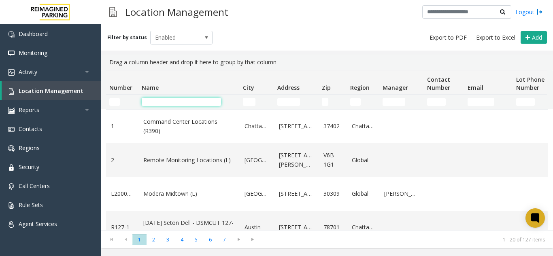
click at [152, 102] on input "Name Filter" at bounding box center [181, 102] width 79 height 8
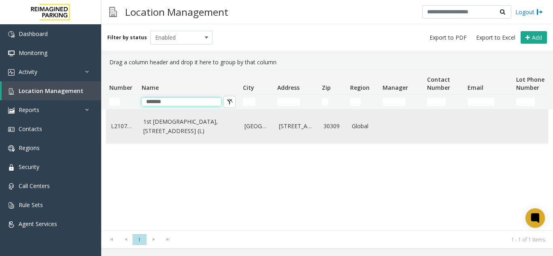
type input "*******"
click at [184, 135] on link "1st [DEMOGRAPHIC_DATA], [STREET_ADDRESS] (L)" at bounding box center [188, 126] width 91 height 18
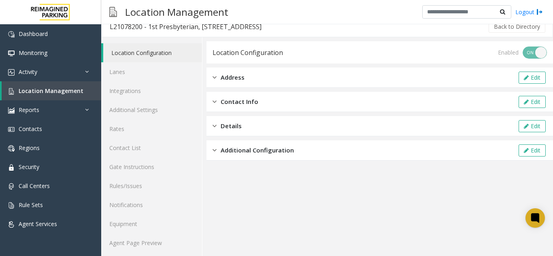
scroll to position [11, 0]
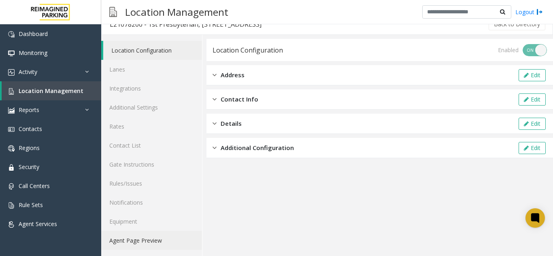
click at [131, 249] on link "Agent Page Preview" at bounding box center [151, 240] width 101 height 19
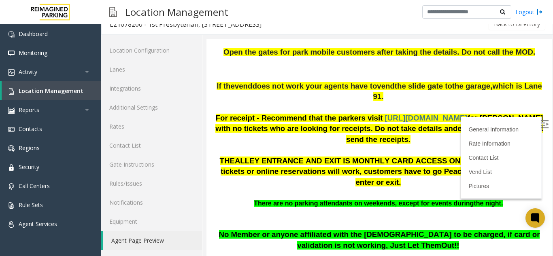
scroll to position [214, 0]
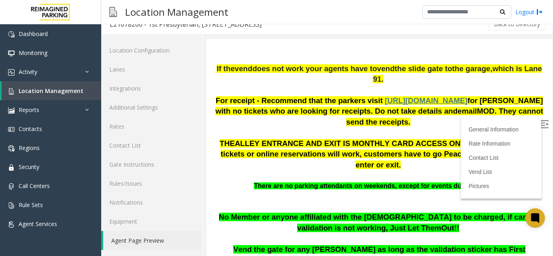
click at [539, 131] on label at bounding box center [545, 125] width 12 height 12
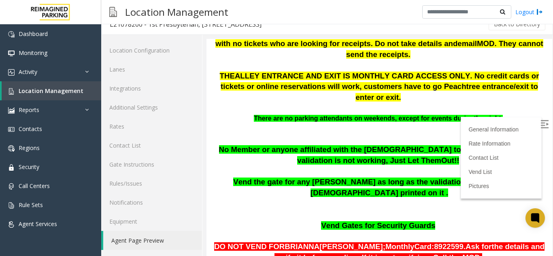
scroll to position [295, 0]
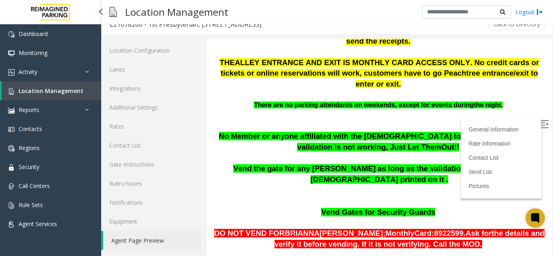
click at [53, 91] on span "Location Management" at bounding box center [51, 91] width 65 height 8
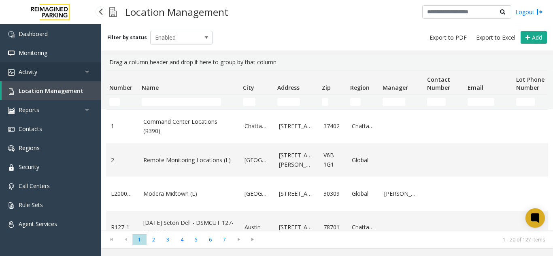
click at [38, 69] on link "Activity" at bounding box center [50, 71] width 101 height 19
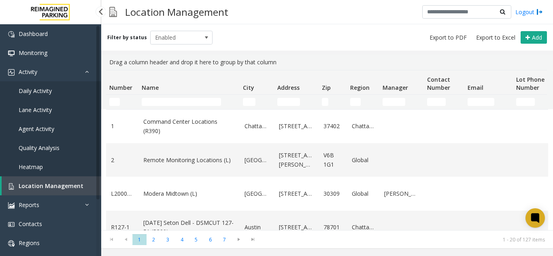
click at [38, 126] on span "Agent Activity" at bounding box center [37, 129] width 36 height 8
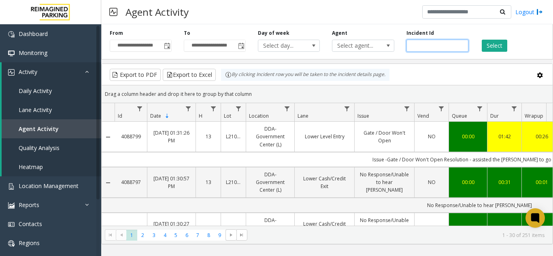
click at [421, 48] on input "number" at bounding box center [437, 46] width 62 height 12
paste input "*******"
click at [411, 47] on input "number" at bounding box center [437, 46] width 62 height 12
type input "*******"
click at [497, 42] on button "Select" at bounding box center [494, 46] width 25 height 12
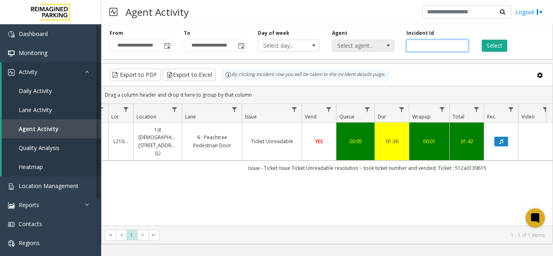
drag, startPoint x: 446, startPoint y: 43, endPoint x: 389, endPoint y: 45, distance: 56.7
click at [389, 45] on div "**********" at bounding box center [327, 40] width 452 height 38
paste input "number"
click at [411, 45] on input "number" at bounding box center [437, 46] width 62 height 12
type input "*******"
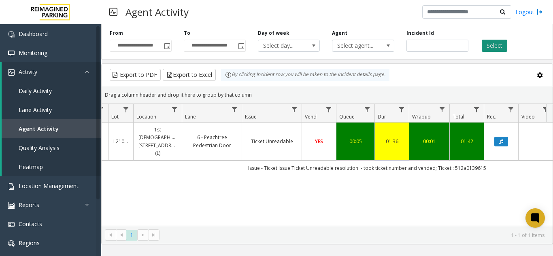
click at [499, 45] on button "Select" at bounding box center [494, 46] width 25 height 12
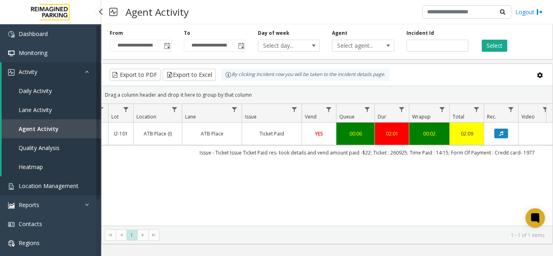
click at [57, 193] on link "Location Management" at bounding box center [50, 185] width 101 height 19
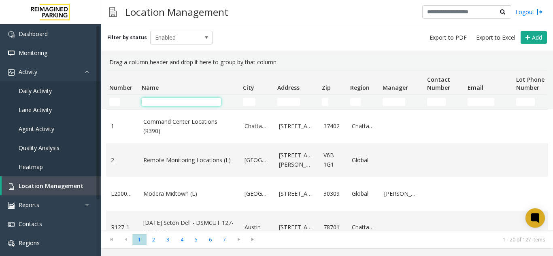
click at [168, 100] on input "Name Filter" at bounding box center [181, 102] width 79 height 8
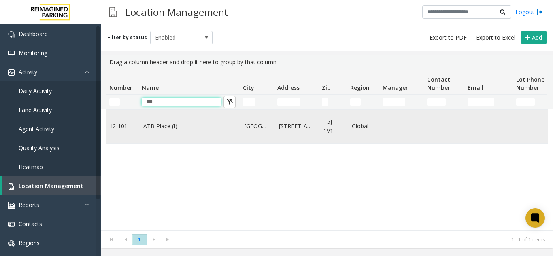
type input "***"
click at [172, 129] on link "ATB Place (I)" at bounding box center [188, 126] width 91 height 9
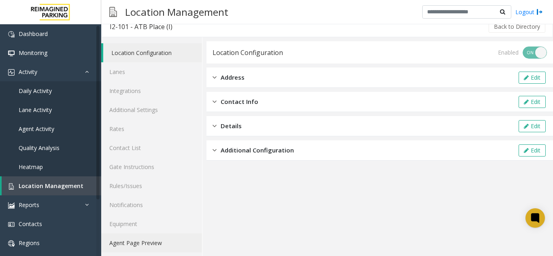
scroll to position [11, 0]
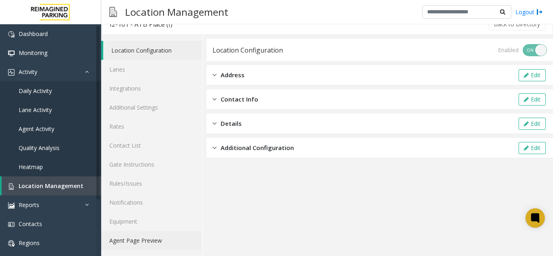
click at [140, 244] on link "Agent Page Preview" at bounding box center [151, 240] width 101 height 19
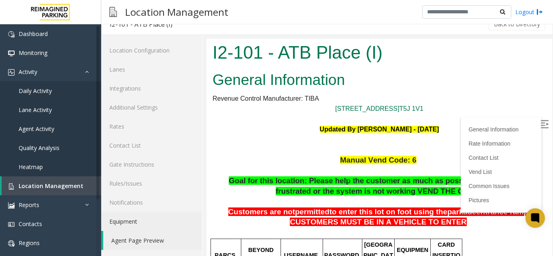
scroll to position [121, 0]
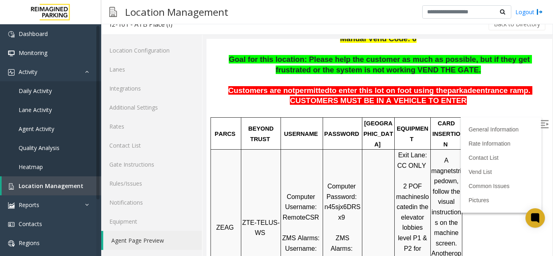
click at [540, 125] on img at bounding box center [544, 124] width 8 height 8
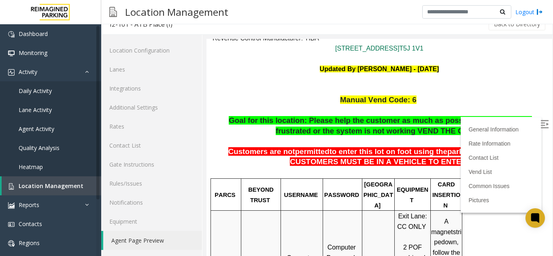
scroll to position [40, 0]
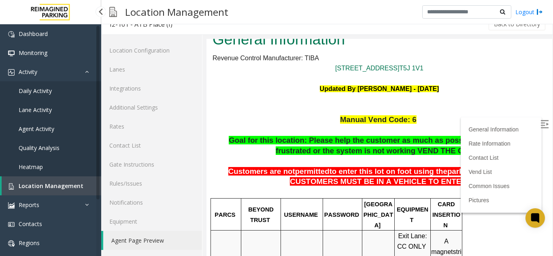
click at [40, 189] on span "Location Management" at bounding box center [51, 186] width 65 height 8
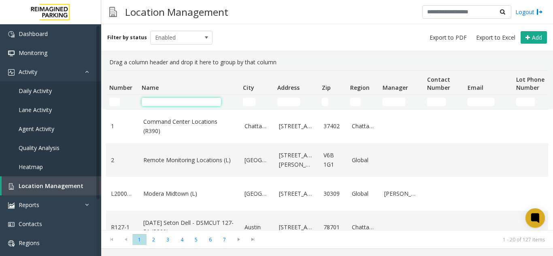
click at [175, 101] on input "Name Filter" at bounding box center [181, 102] width 79 height 8
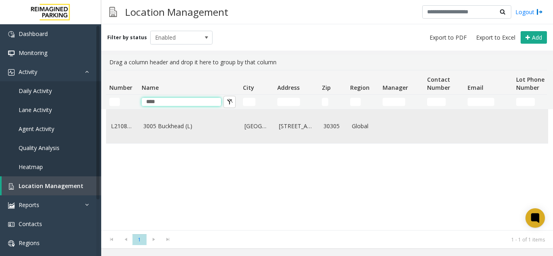
type input "****"
click at [155, 128] on link "3005 Buckhead (L)" at bounding box center [188, 126] width 91 height 9
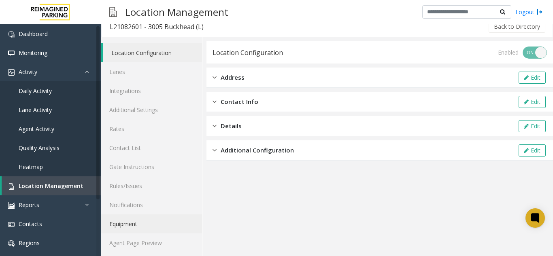
scroll to position [11, 0]
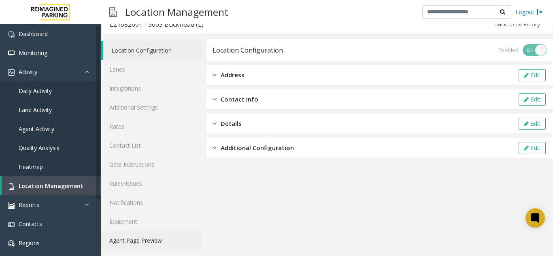
click at [151, 240] on link "Agent Page Preview" at bounding box center [151, 240] width 101 height 19
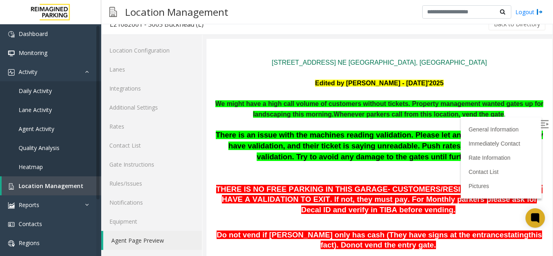
scroll to position [81, 0]
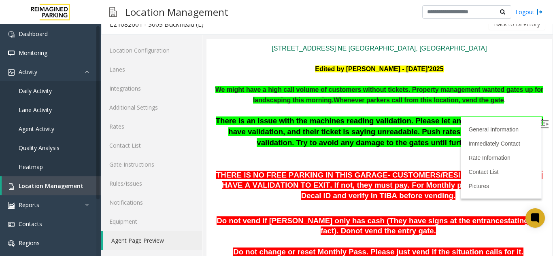
click at [540, 124] on img at bounding box center [544, 124] width 8 height 8
click at [27, 129] on span "Agent Activity" at bounding box center [37, 129] width 36 height 8
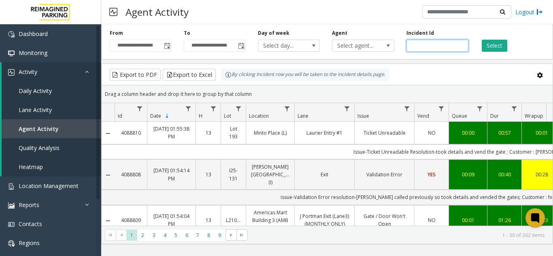
click at [412, 43] on input "number" at bounding box center [437, 46] width 62 height 12
paste input "*******"
click at [413, 48] on input "number" at bounding box center [437, 46] width 62 height 12
type input "*******"
click at [488, 47] on button "Select" at bounding box center [494, 46] width 25 height 12
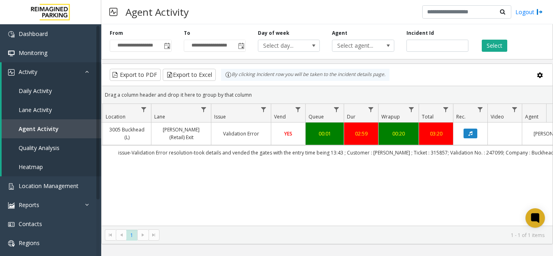
scroll to position [0, 142]
click at [221, 140] on td "Validation Error" at bounding box center [242, 134] width 60 height 22
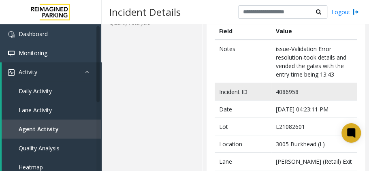
scroll to position [67, 0]
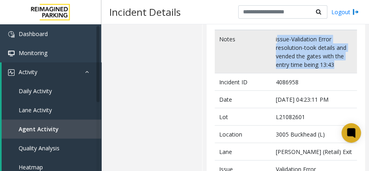
drag, startPoint x: 335, startPoint y: 62, endPoint x: 275, endPoint y: 38, distance: 65.5
click at [275, 38] on td "issue-Validation Error resolution-took details and vended the gates with the en…" at bounding box center [313, 51] width 85 height 43
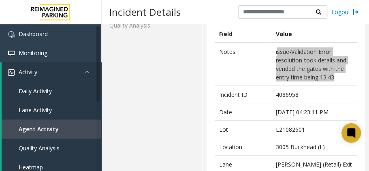
scroll to position [28, 0]
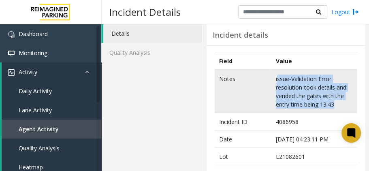
click at [297, 91] on td "issue-Validation Error resolution-took details and vended the gates with the en…" at bounding box center [313, 91] width 85 height 43
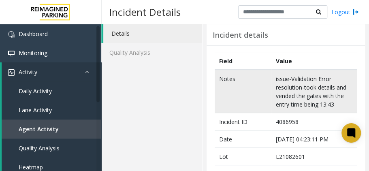
click at [334, 103] on td "issue-Validation Error resolution-took details and vended the gates with the en…" at bounding box center [313, 91] width 85 height 43
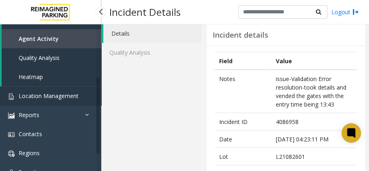
scroll to position [81, 0]
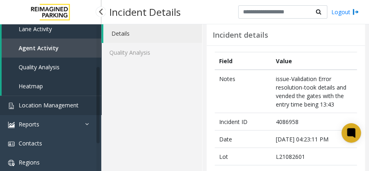
click at [45, 106] on span "Location Management" at bounding box center [49, 105] width 60 height 8
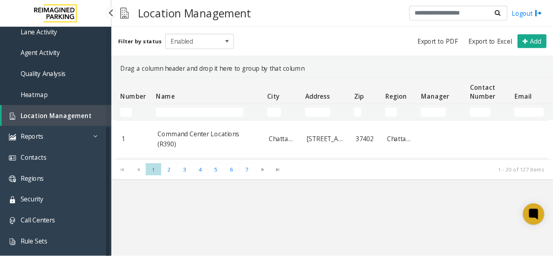
scroll to position [75, 0]
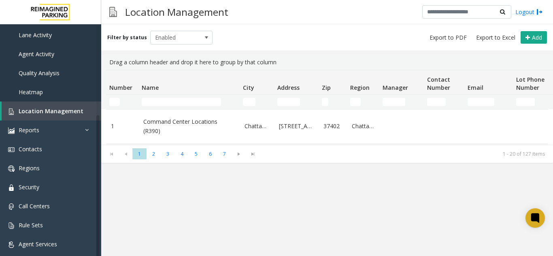
click at [193, 108] on td "Name Filter" at bounding box center [188, 102] width 101 height 15
click at [185, 101] on input "Name Filter" at bounding box center [181, 102] width 79 height 8
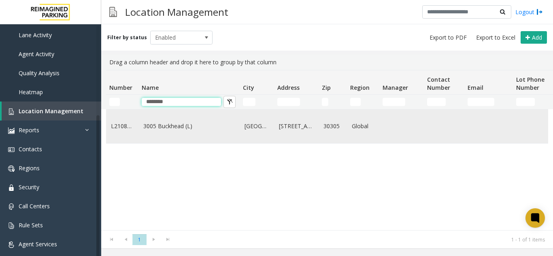
type input "********"
click at [180, 131] on link "3005 Buckhead (L)" at bounding box center [188, 126] width 91 height 9
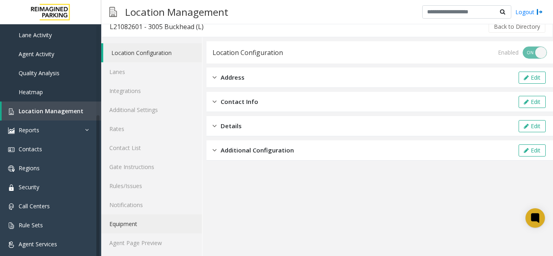
scroll to position [11, 0]
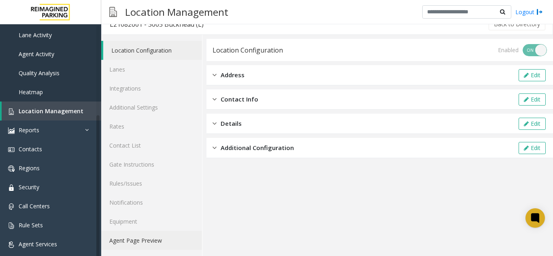
click at [144, 235] on link "Agent Page Preview" at bounding box center [151, 240] width 101 height 19
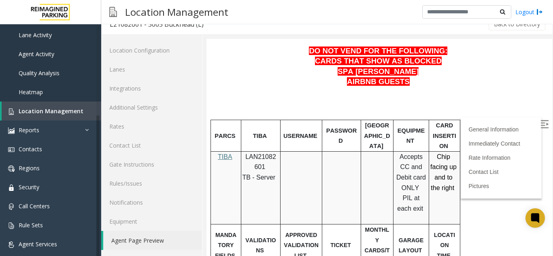
scroll to position [283, 0]
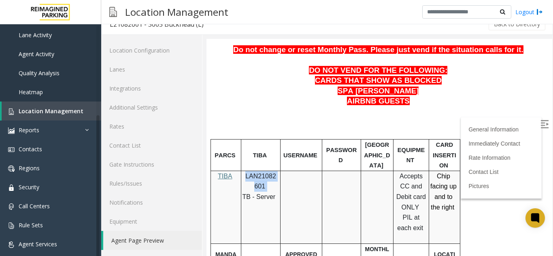
drag, startPoint x: 265, startPoint y: 186, endPoint x: 245, endPoint y: 180, distance: 20.9
click at [245, 180] on p "LAN21082601" at bounding box center [260, 181] width 33 height 21
copy p "LAN21082601"
